Goal: Entertainment & Leisure: Consume media (video, audio)

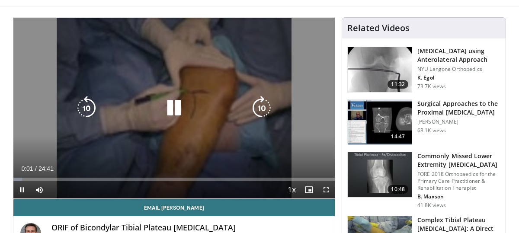
scroll to position [60, 0]
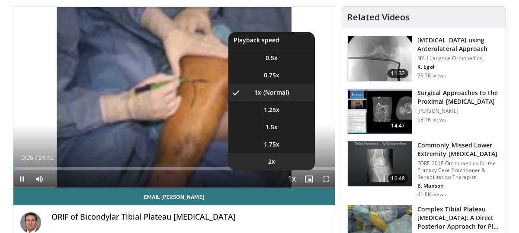
click at [281, 162] on li "2x" at bounding box center [271, 161] width 87 height 17
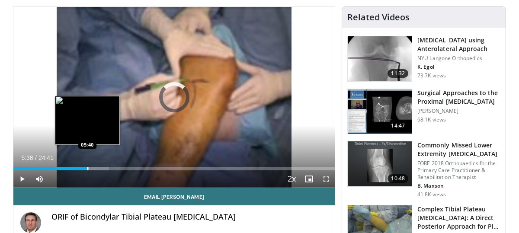
click at [87, 167] on div "Progress Bar" at bounding box center [87, 168] width 1 height 3
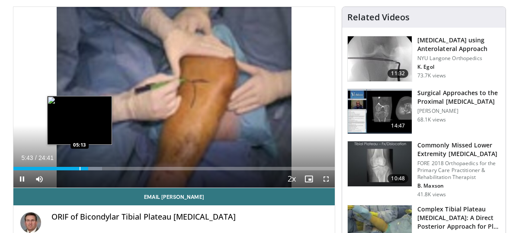
click at [80, 170] on div "Progress Bar" at bounding box center [80, 168] width 1 height 3
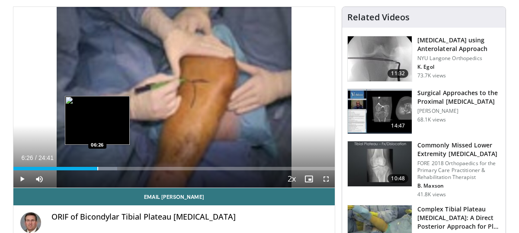
click at [97, 168] on div "Progress Bar" at bounding box center [97, 168] width 1 height 3
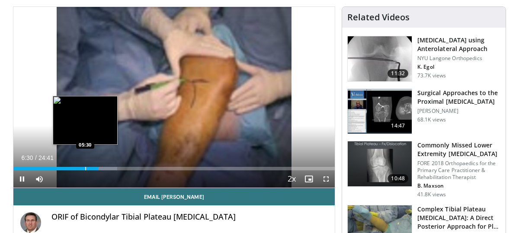
click at [85, 169] on div "Progress Bar" at bounding box center [85, 168] width 1 height 3
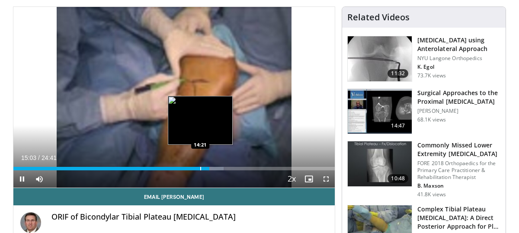
click at [200, 169] on div "Progress Bar" at bounding box center [200, 168] width 1 height 3
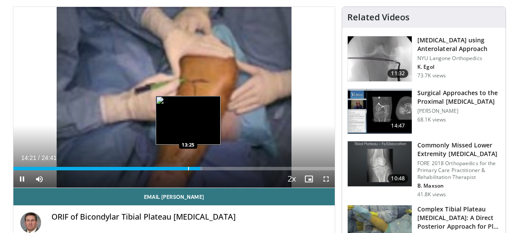
click at [188, 168] on div "Progress Bar" at bounding box center [188, 168] width 1 height 3
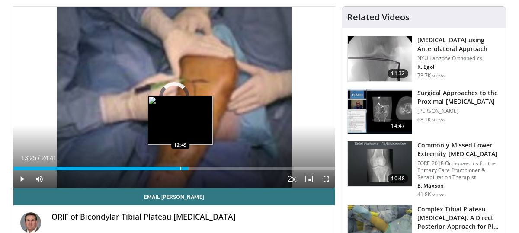
click at [180, 169] on div "Progress Bar" at bounding box center [180, 168] width 1 height 3
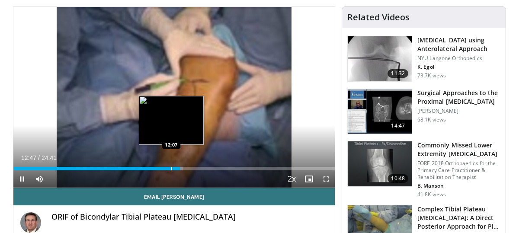
click at [171, 169] on div "Progress Bar" at bounding box center [171, 168] width 1 height 3
